Goal: Task Accomplishment & Management: Use online tool/utility

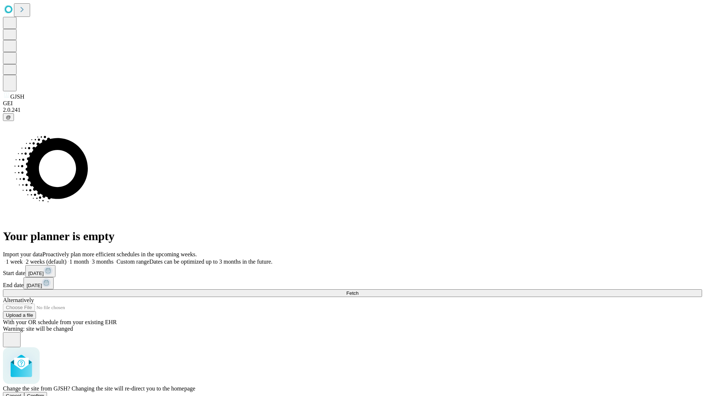
click at [44, 393] on span "Confirm" at bounding box center [35, 396] width 17 height 6
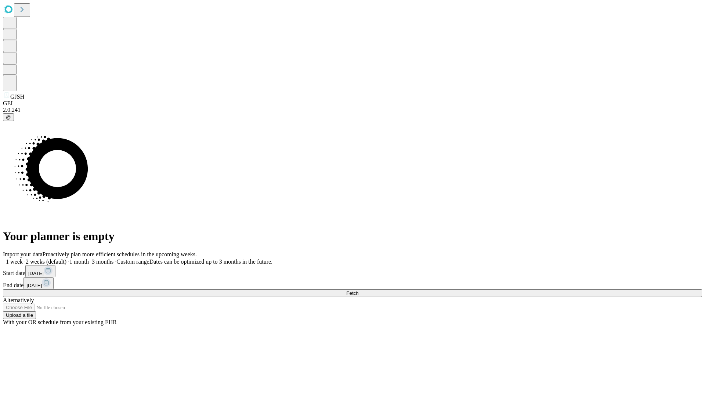
click at [23, 259] on label "1 week" at bounding box center [13, 262] width 20 height 6
click at [358, 291] on span "Fetch" at bounding box center [352, 294] width 12 height 6
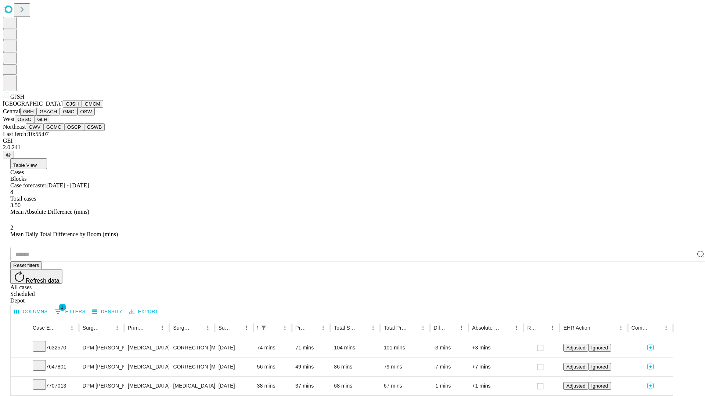
click at [82, 108] on button "GMCM" at bounding box center [92, 104] width 21 height 8
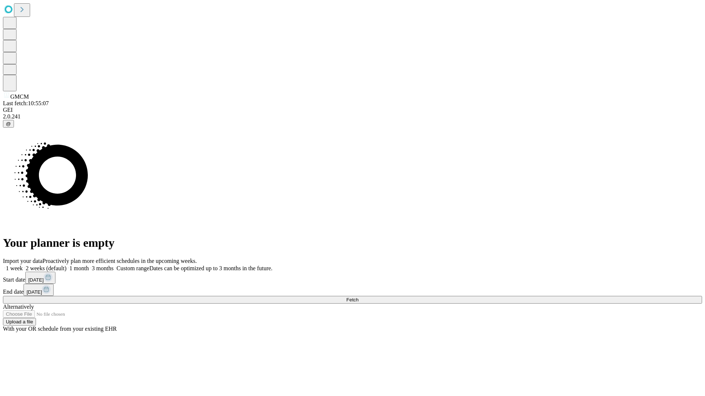
click at [358, 297] on span "Fetch" at bounding box center [352, 300] width 12 height 6
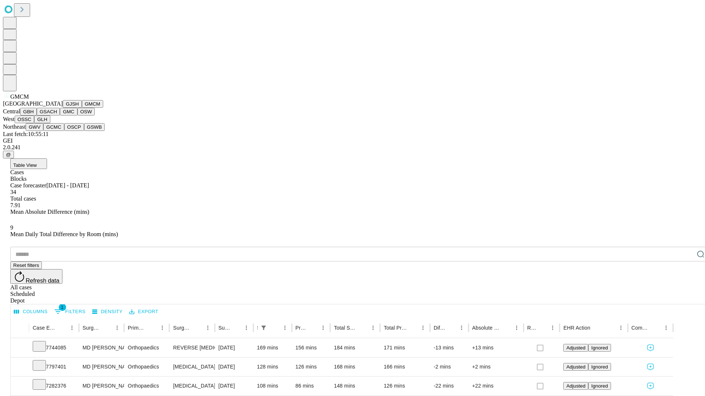
click at [37, 116] on button "GBH" at bounding box center [28, 112] width 17 height 8
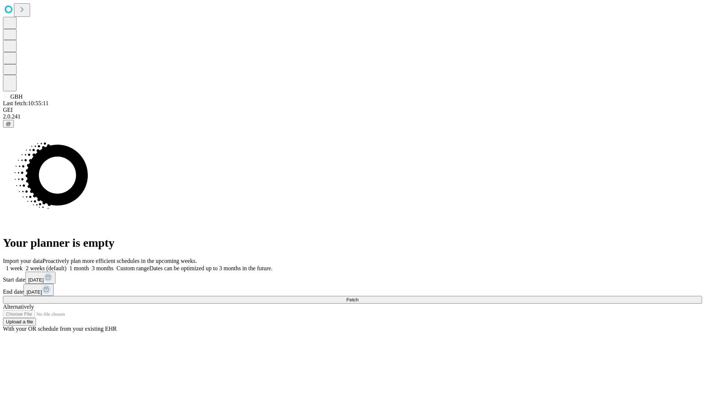
click at [23, 265] on label "1 week" at bounding box center [13, 268] width 20 height 6
click at [358, 297] on span "Fetch" at bounding box center [352, 300] width 12 height 6
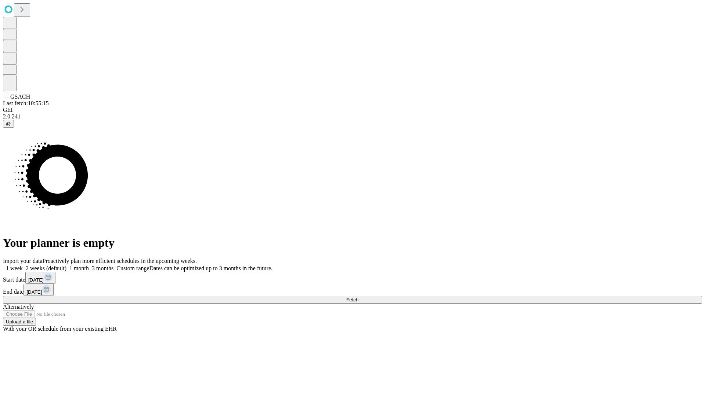
click at [23, 265] on label "1 week" at bounding box center [13, 268] width 20 height 6
click at [358, 297] on span "Fetch" at bounding box center [352, 300] width 12 height 6
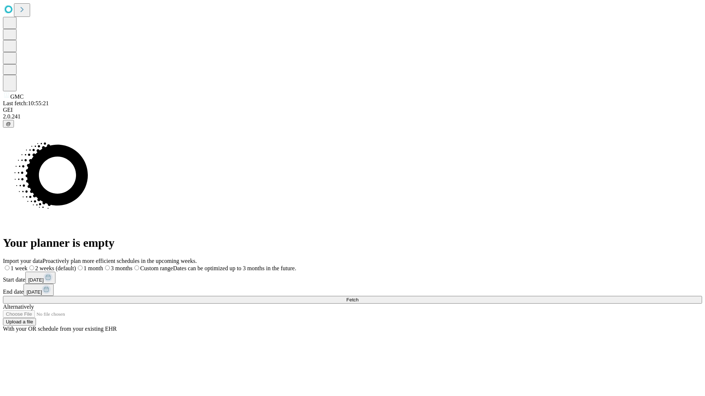
click at [358, 297] on span "Fetch" at bounding box center [352, 300] width 12 height 6
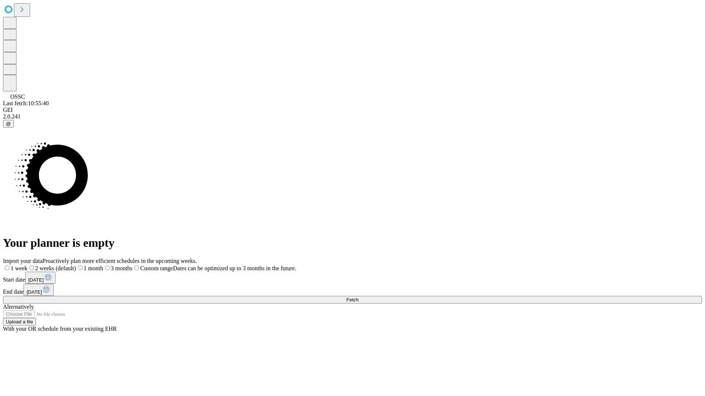
click at [28, 265] on label "1 week" at bounding box center [15, 268] width 25 height 6
click at [358, 297] on span "Fetch" at bounding box center [352, 300] width 12 height 6
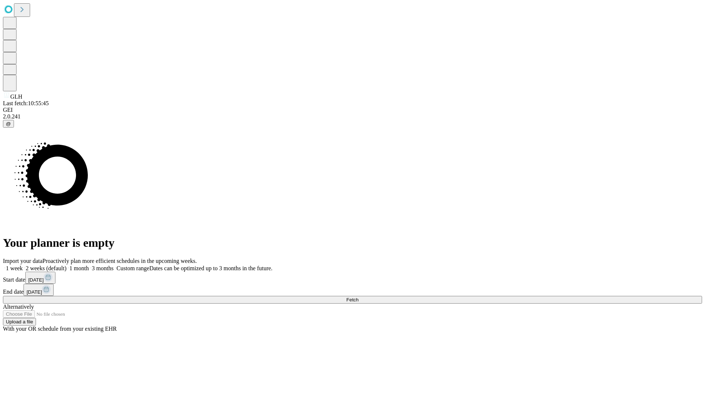
click at [23, 265] on label "1 week" at bounding box center [13, 268] width 20 height 6
click at [358, 297] on span "Fetch" at bounding box center [352, 300] width 12 height 6
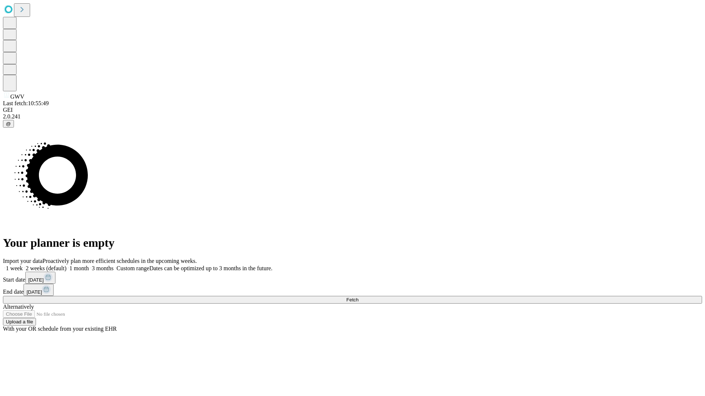
click at [23, 265] on label "1 week" at bounding box center [13, 268] width 20 height 6
click at [358, 297] on span "Fetch" at bounding box center [352, 300] width 12 height 6
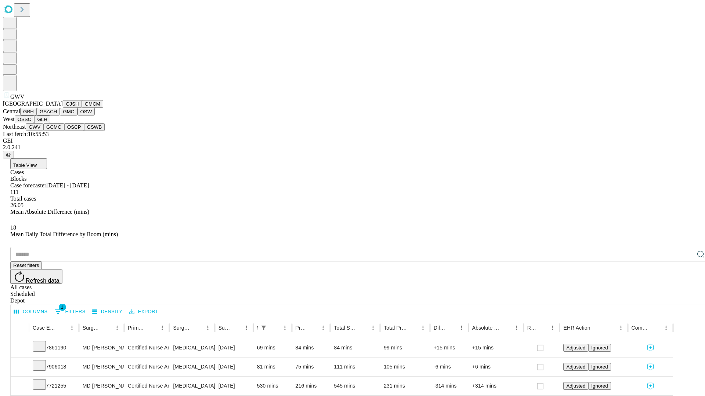
click at [57, 131] on button "GCMC" at bounding box center [53, 127] width 21 height 8
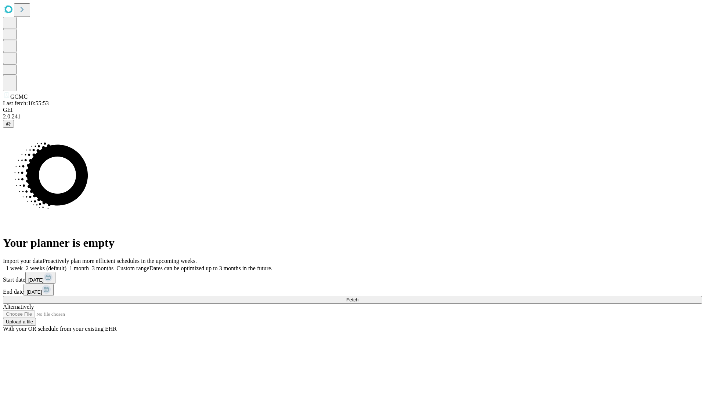
click at [23, 265] on label "1 week" at bounding box center [13, 268] width 20 height 6
click at [358, 297] on span "Fetch" at bounding box center [352, 300] width 12 height 6
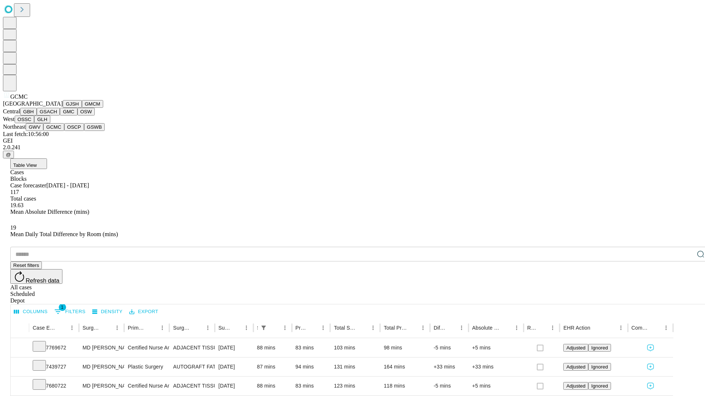
click at [64, 131] on button "OSCP" at bounding box center [74, 127] width 20 height 8
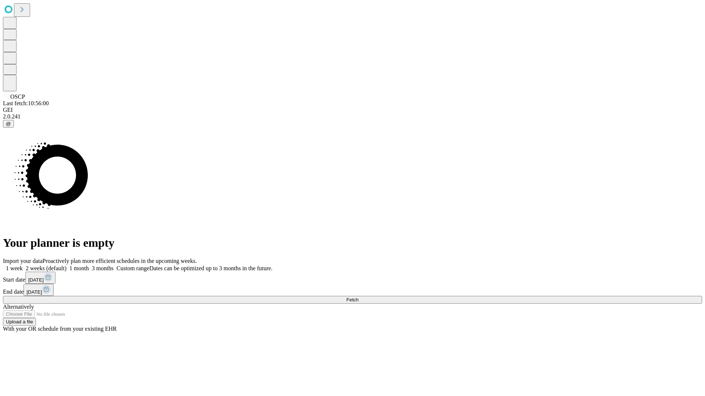
click at [23, 265] on label "1 week" at bounding box center [13, 268] width 20 height 6
click at [358, 297] on span "Fetch" at bounding box center [352, 300] width 12 height 6
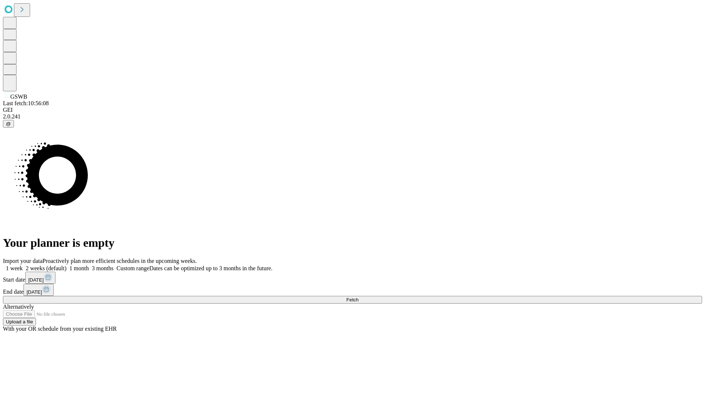
click at [23, 265] on label "1 week" at bounding box center [13, 268] width 20 height 6
click at [358, 297] on span "Fetch" at bounding box center [352, 300] width 12 height 6
